Goal: Task Accomplishment & Management: Use online tool/utility

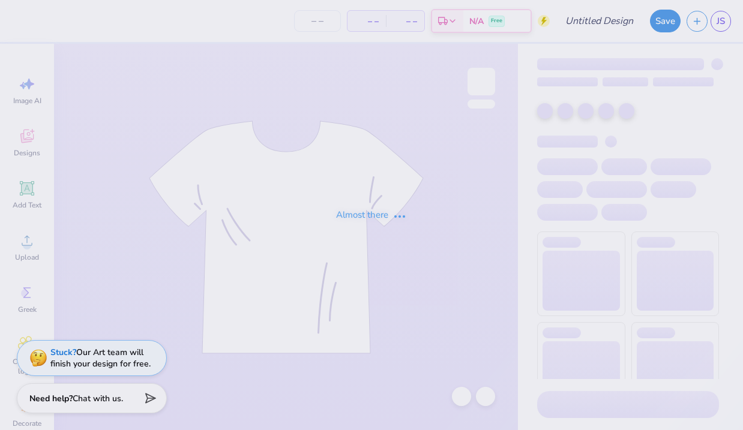
type input "Bear Pants"
type input "50"
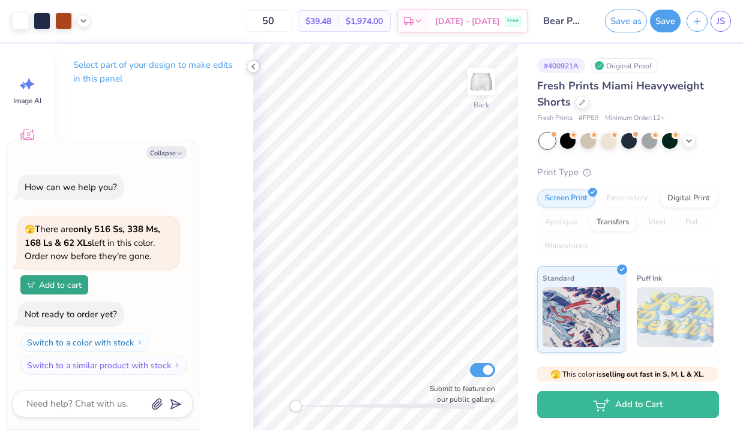
click at [252, 67] on icon at bounding box center [254, 67] width 10 height 10
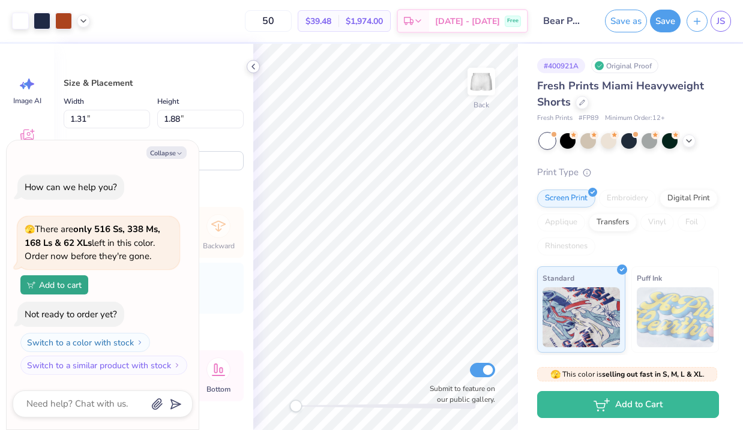
click at [253, 64] on icon at bounding box center [254, 67] width 10 height 10
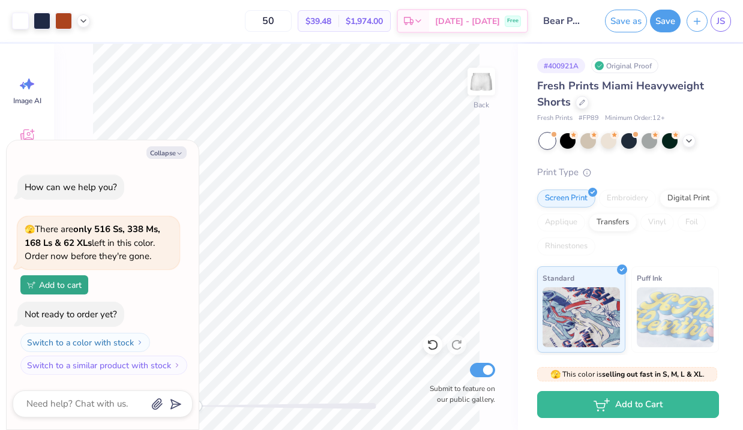
type textarea "x"
type input "7.43"
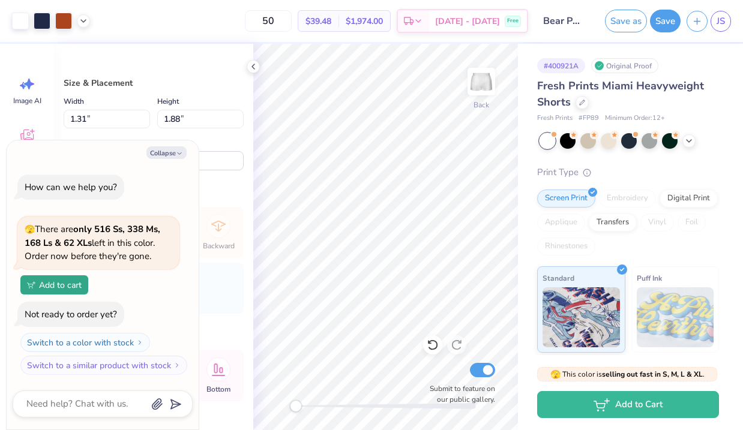
click at [248, 72] on div "Size & Placement Width 1.31 1.31 " Height 1.88 1.88 " Distance from Waistband 7…" at bounding box center [153, 237] width 199 height 387
click at [255, 70] on icon at bounding box center [254, 67] width 10 height 10
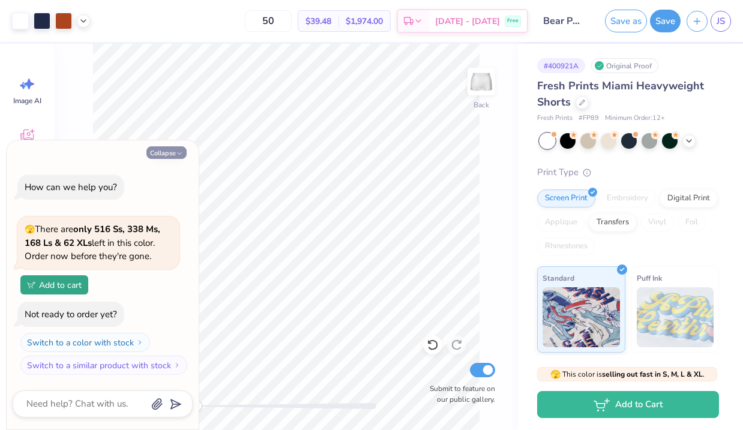
click at [169, 148] on button "Collapse" at bounding box center [166, 152] width 40 height 13
type textarea "x"
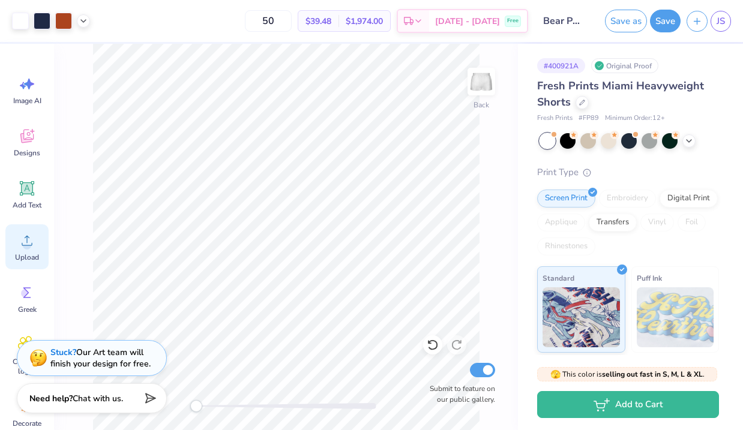
click at [26, 249] on circle at bounding box center [27, 245] width 8 height 8
click at [19, 142] on icon at bounding box center [27, 136] width 18 height 18
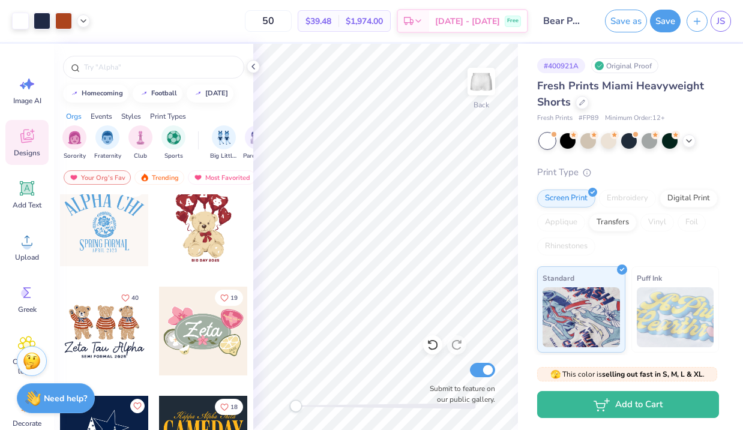
scroll to position [474, 0]
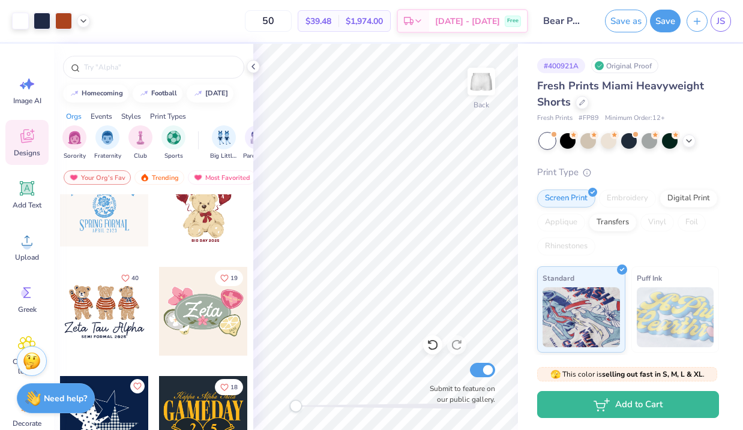
click at [114, 300] on div at bounding box center [104, 311] width 89 height 89
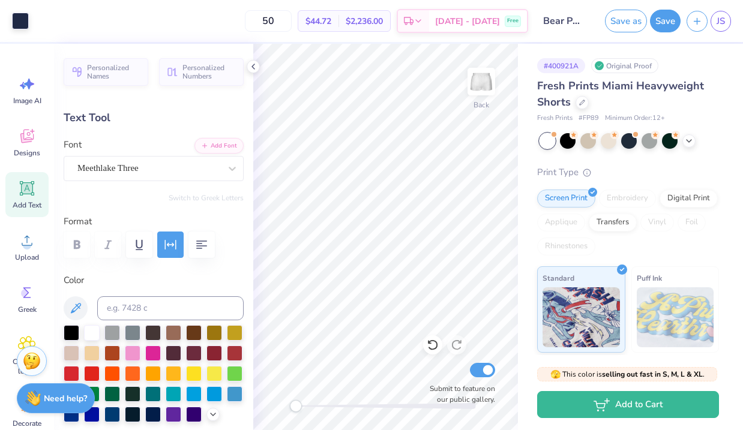
type input "2.42"
type input "0.15"
type input "5.68"
type textarea "Z"
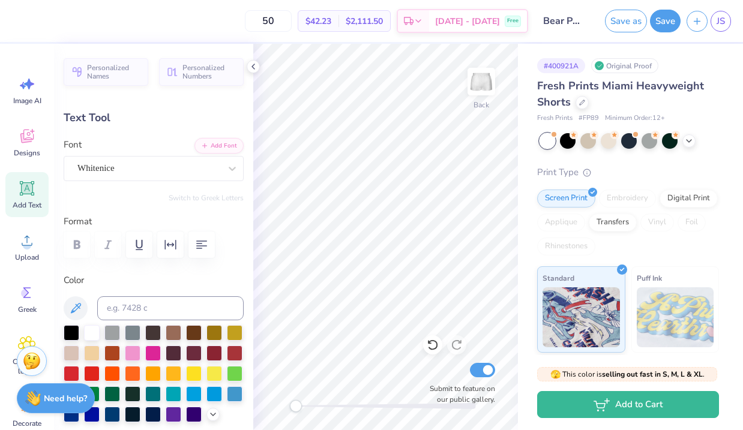
type textarea "a"
type textarea "Adpi"
click at [252, 67] on polyline at bounding box center [253, 66] width 2 height 5
click at [129, 309] on input at bounding box center [170, 309] width 146 height 24
type input "533"
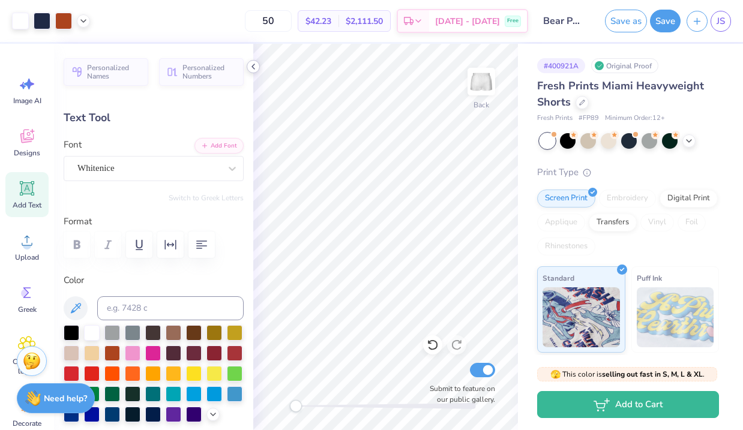
click at [256, 67] on icon at bounding box center [254, 67] width 10 height 10
click at [252, 67] on icon at bounding box center [254, 67] width 10 height 10
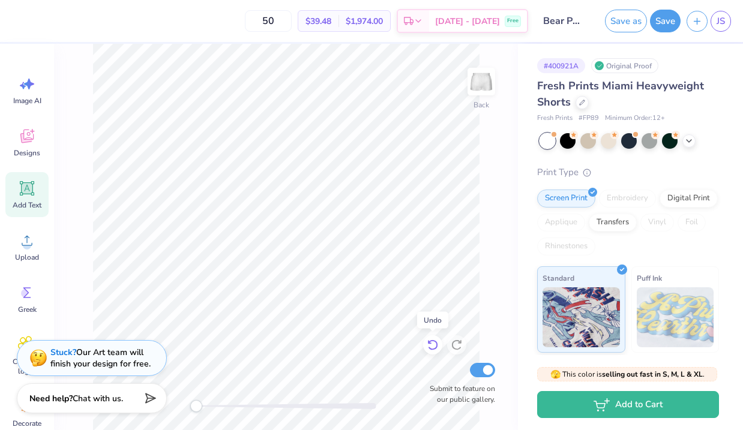
click at [435, 353] on div "Back Submit to feature on our public gallery." at bounding box center [286, 237] width 464 height 387
type input "9.26"
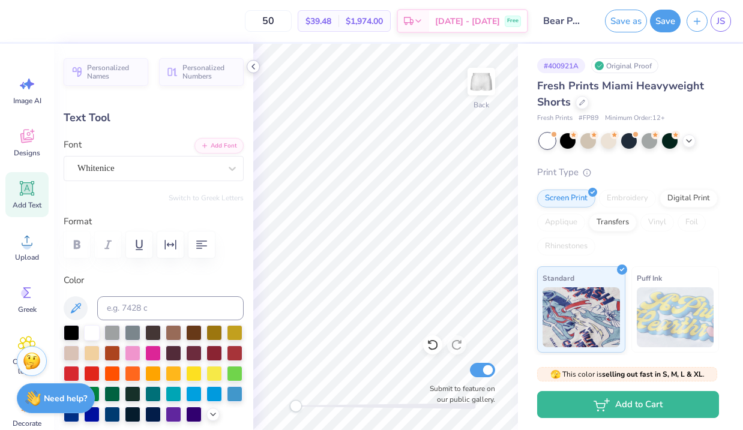
click at [253, 66] on icon at bounding box center [254, 67] width 10 height 10
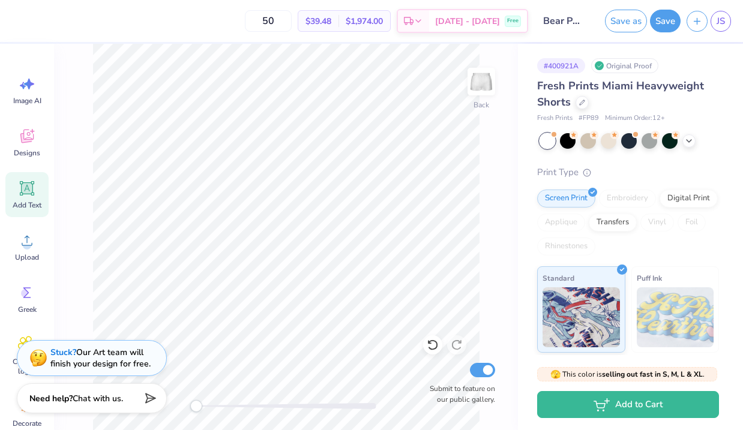
type input "1.19"
type input "0.67"
click at [663, 19] on button "Save" at bounding box center [665, 19] width 31 height 23
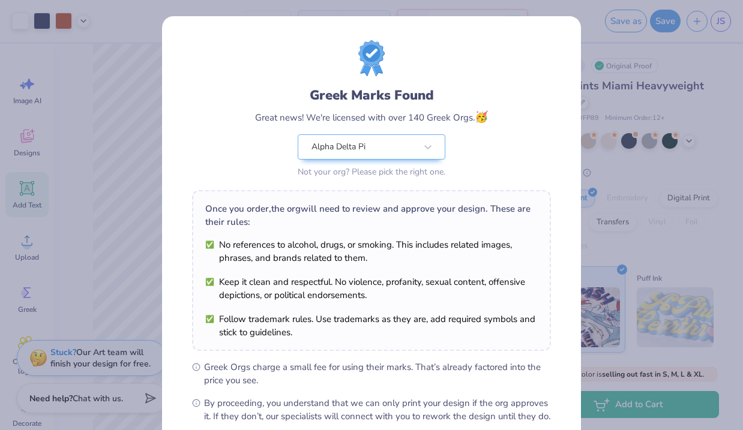
scroll to position [131, 0]
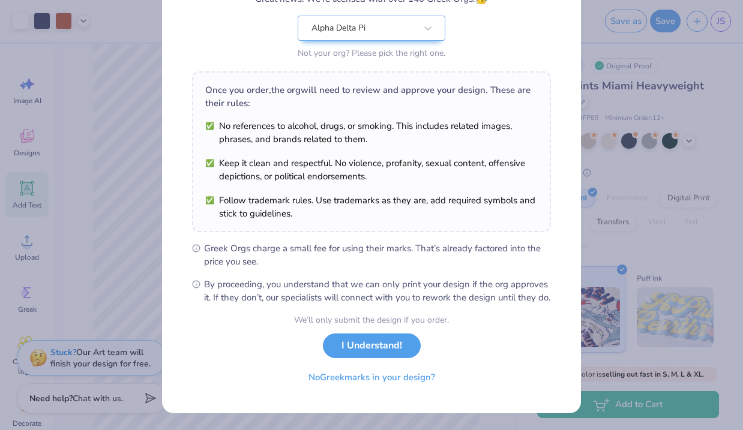
click at [355, 328] on div "We’ll only submit the design if you order. I Understand! No Greek marks in your…" at bounding box center [371, 352] width 155 height 76
click at [355, 340] on button "I Understand!" at bounding box center [372, 343] width 98 height 25
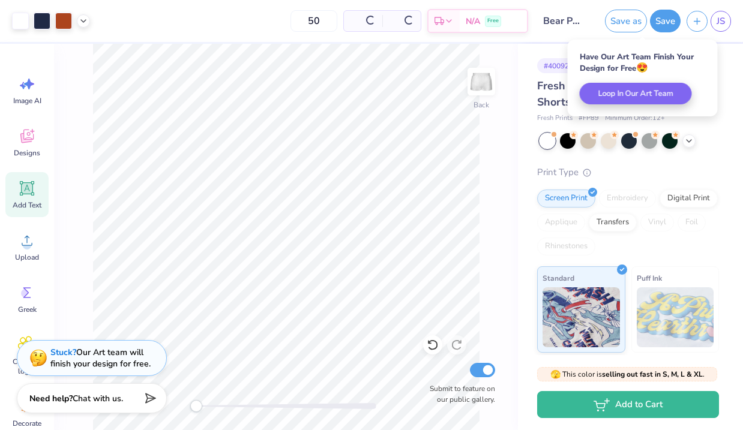
scroll to position [0, 0]
click at [718, 15] on span "JS" at bounding box center [721, 21] width 8 height 14
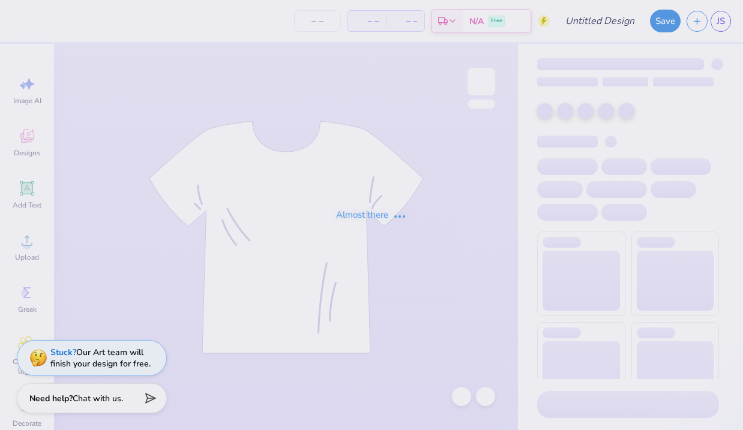
type input "Bear Pants"
type input "50"
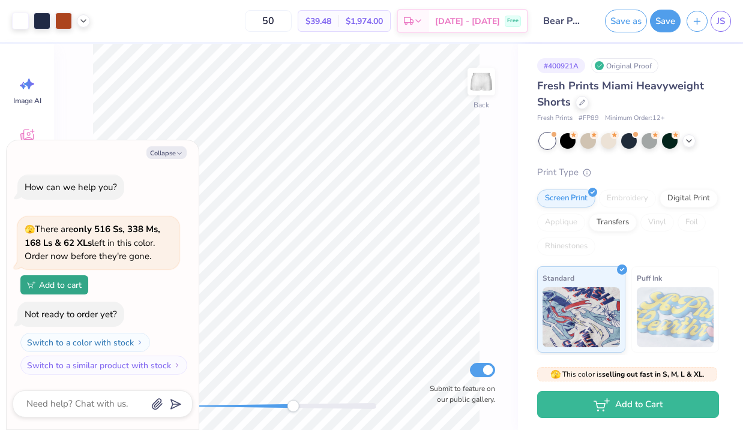
click at [292, 396] on div "Back Submit to feature on our public gallery." at bounding box center [286, 237] width 464 height 387
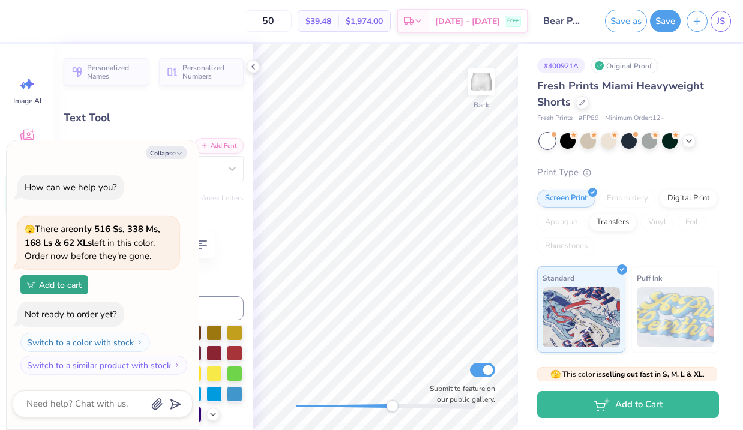
type textarea "x"
type input "0.98"
type input "0.55"
type input "9.45"
type textarea "x"
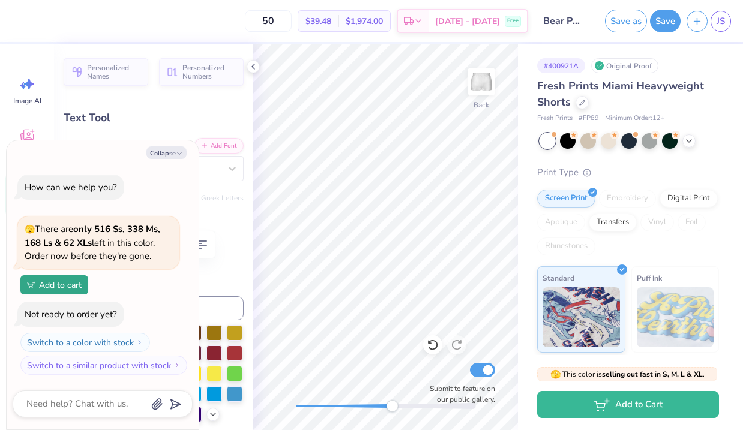
type input "-6.8"
type textarea "x"
type input "0.89"
type input "0.48"
type input "9.40"
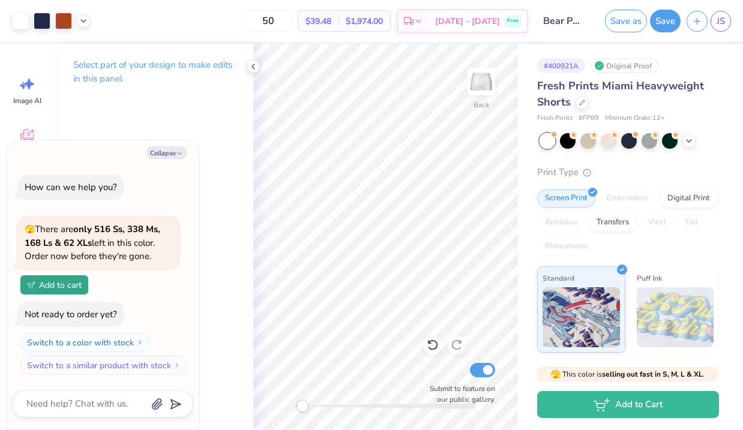
click at [302, 390] on div "Back Submit to feature on our public gallery." at bounding box center [385, 237] width 265 height 387
click at [252, 67] on icon at bounding box center [254, 67] width 10 height 10
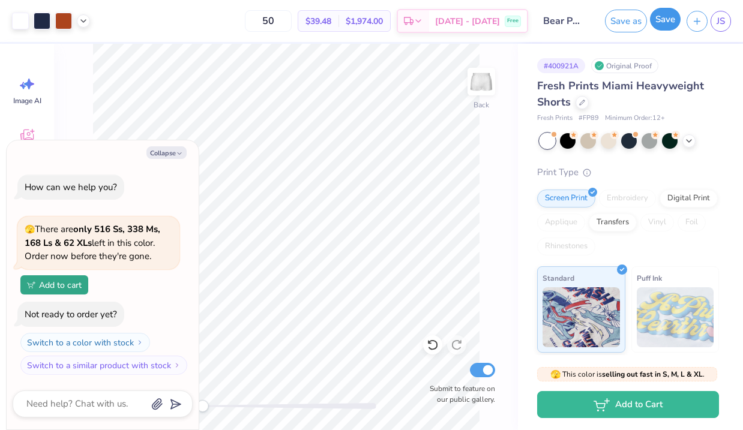
click at [663, 25] on button "Save" at bounding box center [665, 19] width 31 height 23
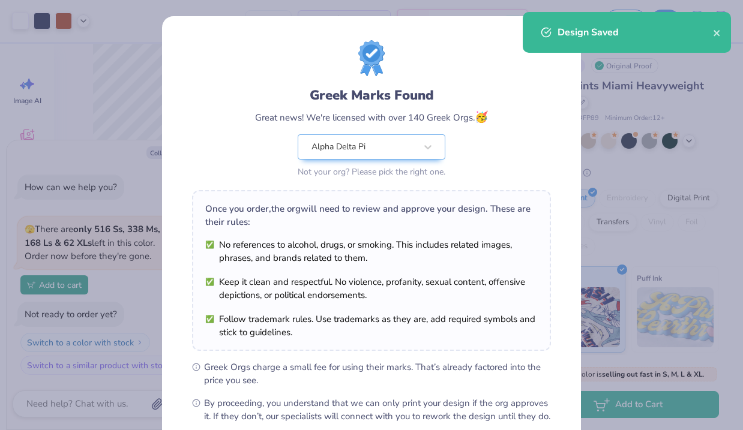
scroll to position [131, 0]
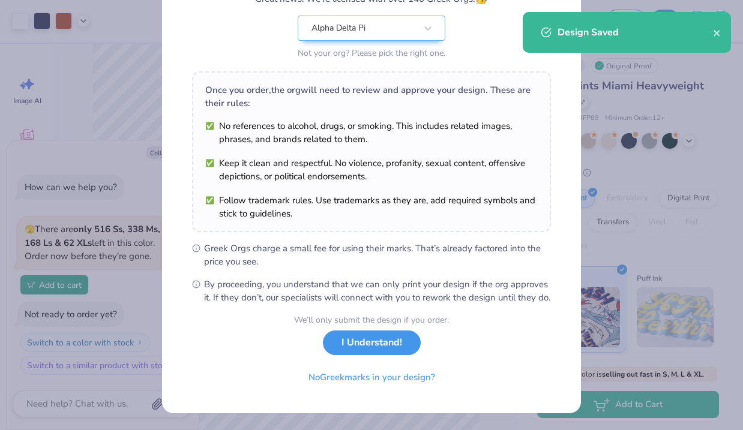
click at [373, 345] on button "I Understand!" at bounding box center [372, 343] width 98 height 25
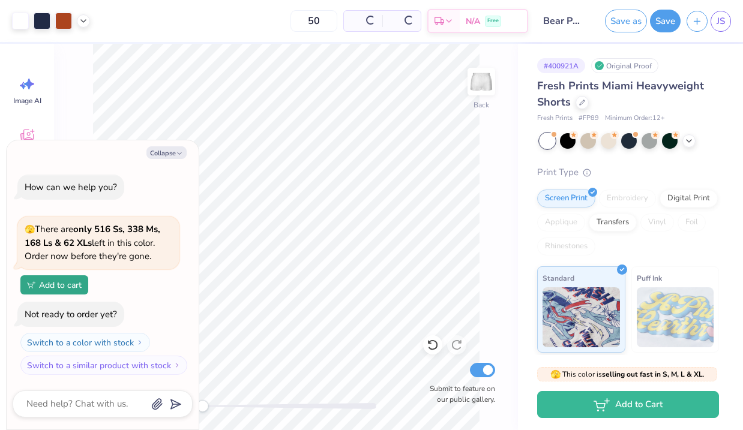
scroll to position [0, 0]
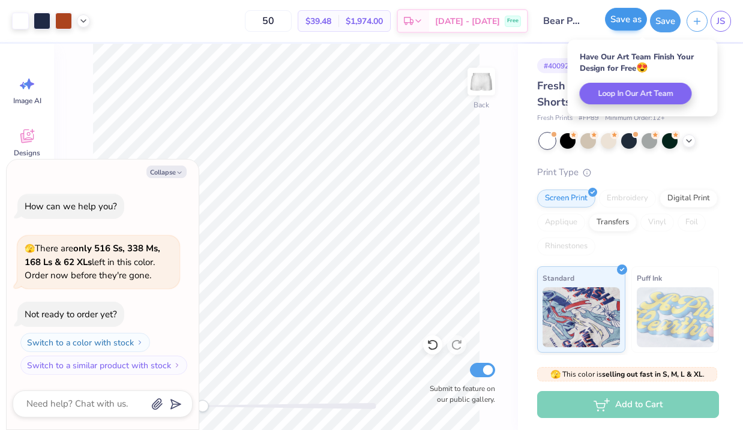
type textarea "x"
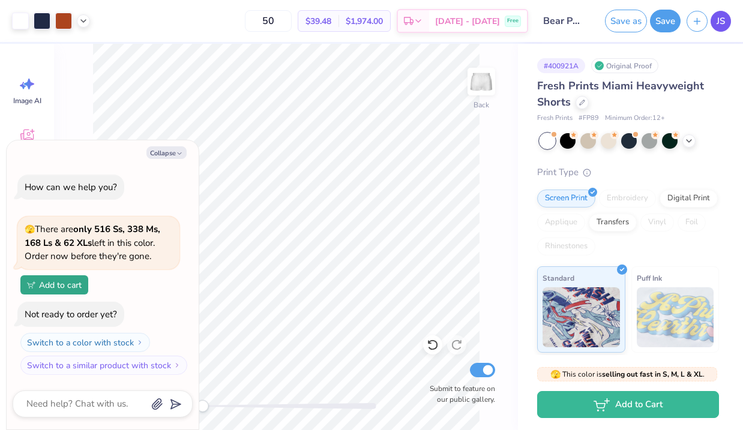
click at [724, 19] on span "JS" at bounding box center [721, 21] width 8 height 14
